Goal: Entertainment & Leisure: Browse casually

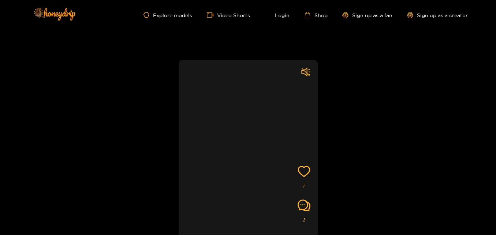
click at [249, 125] on video at bounding box center [247, 162] width 139 height 205
click at [263, 65] on video at bounding box center [247, 162] width 139 height 205
click at [236, 16] on link "Video Shorts" at bounding box center [228, 15] width 43 height 7
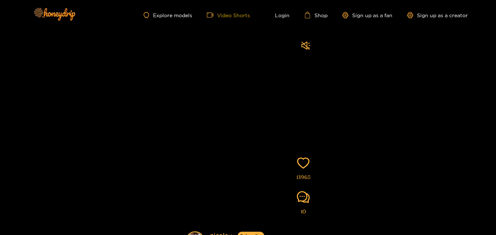
click at [228, 15] on link "Video Shorts" at bounding box center [228, 15] width 43 height 7
drag, startPoint x: 363, startPoint y: 126, endPoint x: 341, endPoint y: 103, distance: 31.8
click at [341, 103] on div "[PERSON_NAME] Subscribe Videos are of actual models on the site 13968 10" at bounding box center [248, 132] width 496 height 205
click at [214, 44] on video at bounding box center [247, 148] width 139 height 228
click at [220, 15] on link "Video Shorts" at bounding box center [228, 15] width 43 height 7
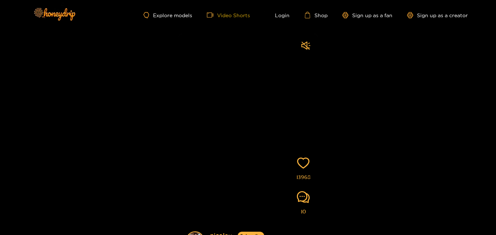
click at [210, 15] on icon "video-camera" at bounding box center [210, 15] width 7 height 7
click at [116, 51] on div "[PERSON_NAME] Subscribe Videos are of actual models on the site 13968 10" at bounding box center [248, 132] width 496 height 205
click at [160, 15] on link "Explore models" at bounding box center [167, 15] width 48 height 6
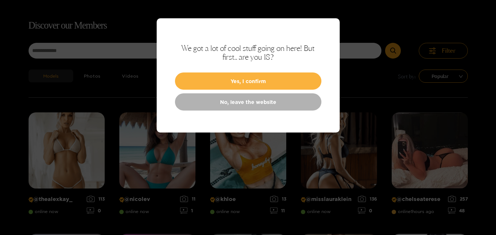
scroll to position [47, 0]
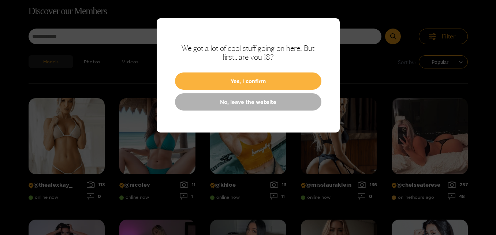
click at [355, 52] on div at bounding box center [248, 117] width 496 height 235
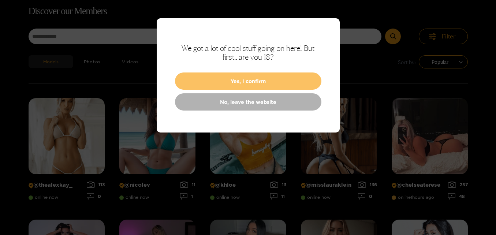
click at [261, 80] on button "Yes, I confirm" at bounding box center [248, 80] width 146 height 17
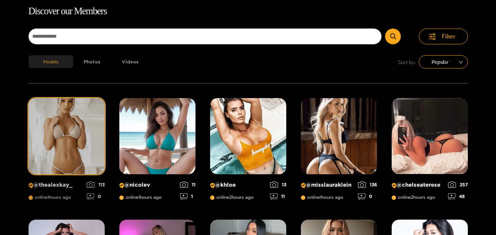
click at [61, 142] on img at bounding box center [67, 136] width 76 height 76
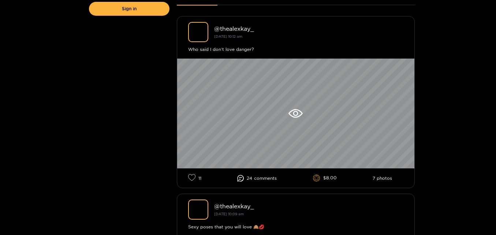
scroll to position [205, 0]
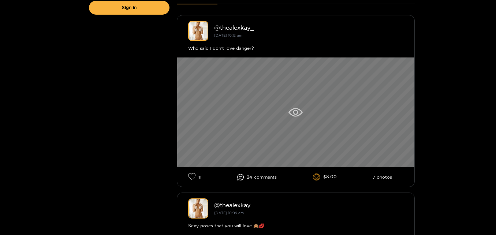
click at [298, 111] on icon at bounding box center [295, 112] width 14 height 9
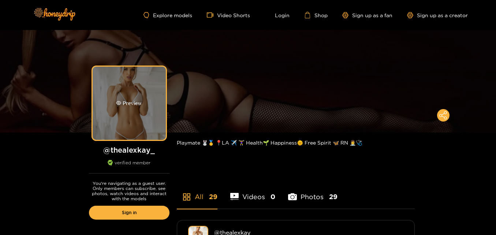
click at [148, 103] on div "Preview" at bounding box center [129, 103] width 73 height 73
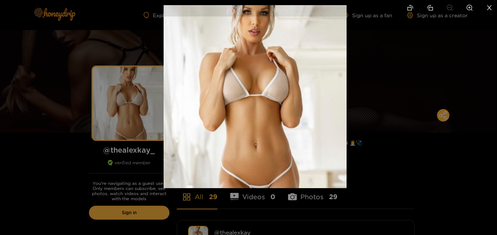
drag, startPoint x: 294, startPoint y: 64, endPoint x: 290, endPoint y: 46, distance: 18.3
click at [290, 46] on img at bounding box center [254, 96] width 183 height 183
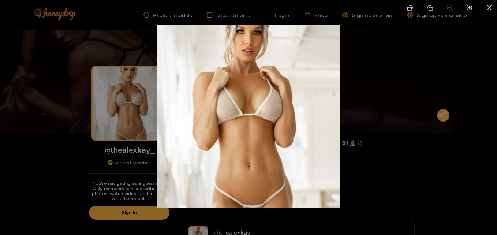
click at [355, 86] on div at bounding box center [248, 117] width 497 height 235
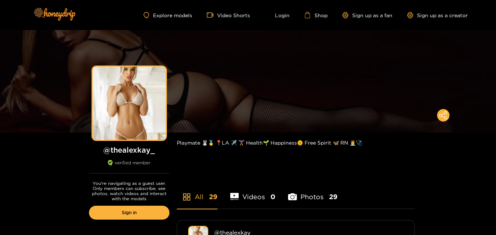
click at [316, 198] on li "Photos 29" at bounding box center [312, 192] width 49 height 33
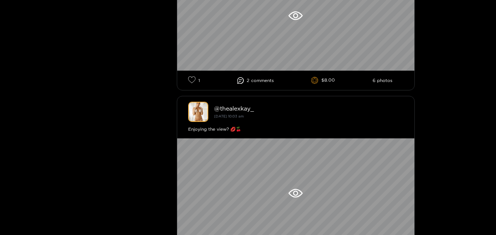
scroll to position [688, 0]
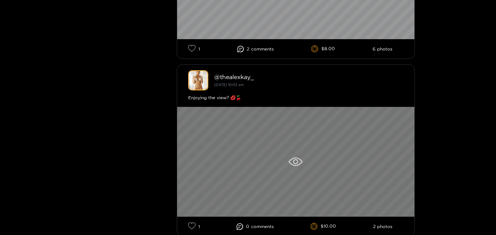
click at [294, 162] on icon at bounding box center [295, 161] width 14 height 9
